Goal: Task Accomplishment & Management: Complete application form

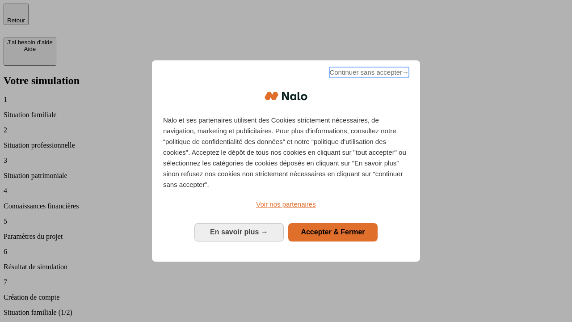
click at [368, 74] on span "Continuer sans accepter →" at bounding box center [370, 72] width 80 height 11
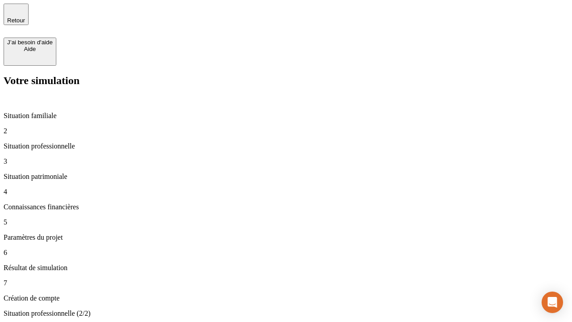
type input "30 000"
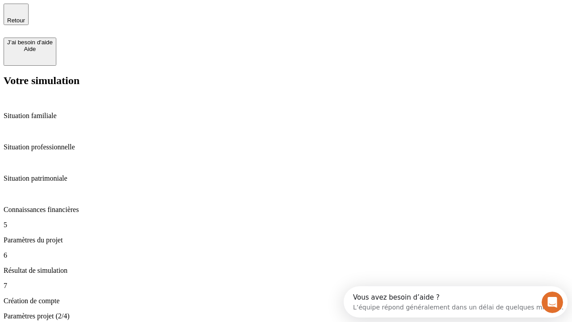
type input "25"
type input "1 000"
type input "640"
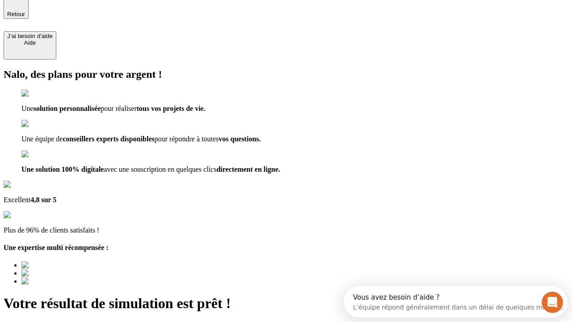
type input "[EMAIL_ADDRESS][PERSON_NAME][DOMAIN_NAME]"
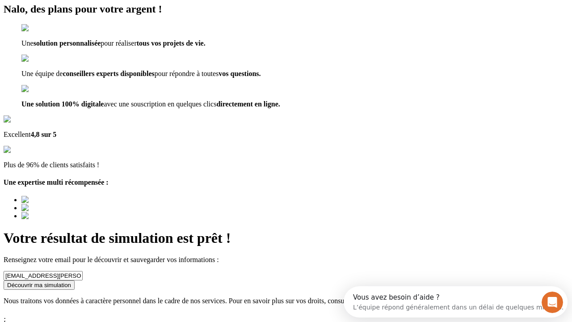
scroll to position [8, 0]
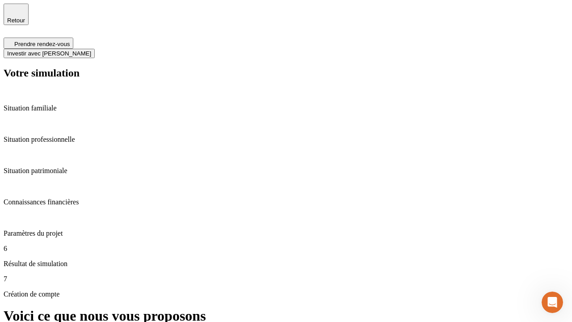
click at [91, 50] on span "Investir avec [PERSON_NAME]" at bounding box center [49, 53] width 84 height 7
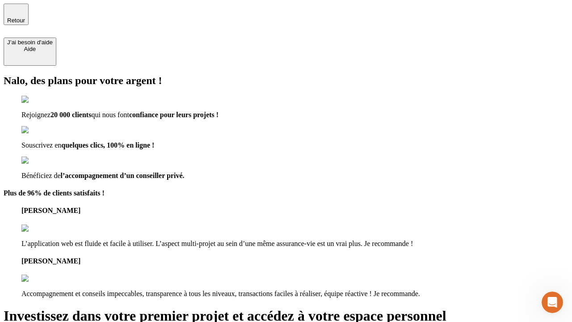
type input "[EMAIL_ADDRESS][PERSON_NAME][DOMAIN_NAME]"
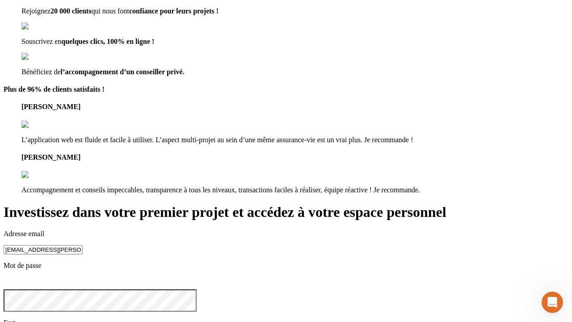
scroll to position [28, 0]
